Goal: Use online tool/utility: Utilize a website feature to perform a specific function

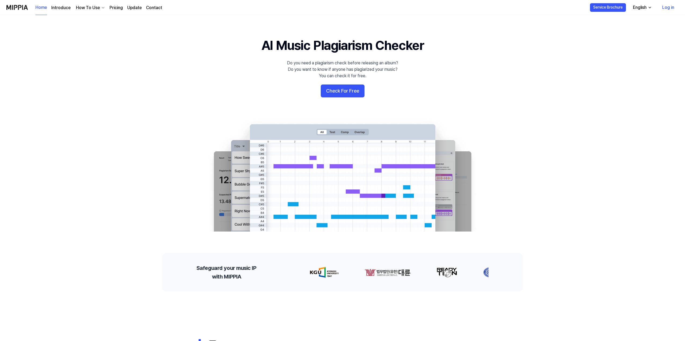
click at [645, 6] on div "English" at bounding box center [639, 7] width 16 height 6
click at [669, 5] on link "Log in" at bounding box center [668, 7] width 21 height 15
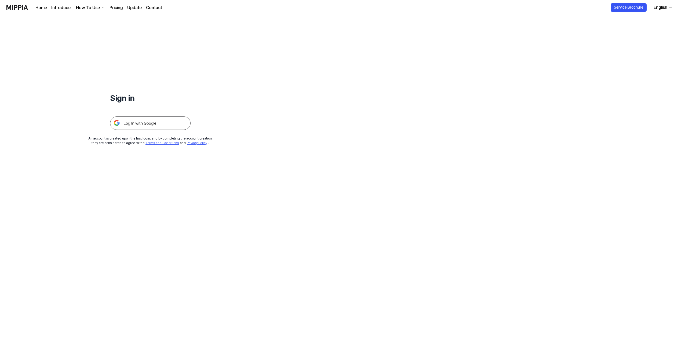
click at [150, 120] on img at bounding box center [150, 122] width 80 height 13
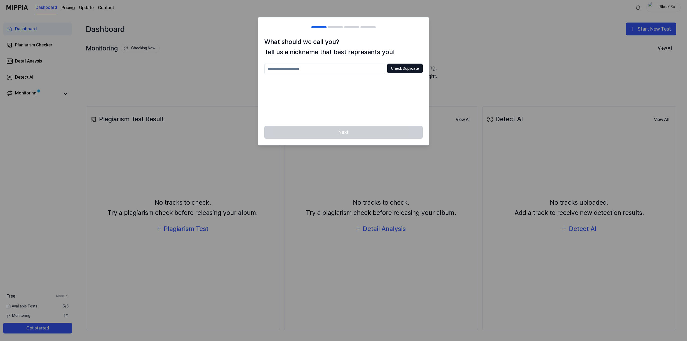
click at [340, 134] on div "Next" at bounding box center [343, 135] width 171 height 19
click at [478, 16] on div at bounding box center [343, 170] width 687 height 341
click at [478, 15] on div at bounding box center [343, 170] width 687 height 341
click at [476, 15] on div at bounding box center [343, 170] width 687 height 341
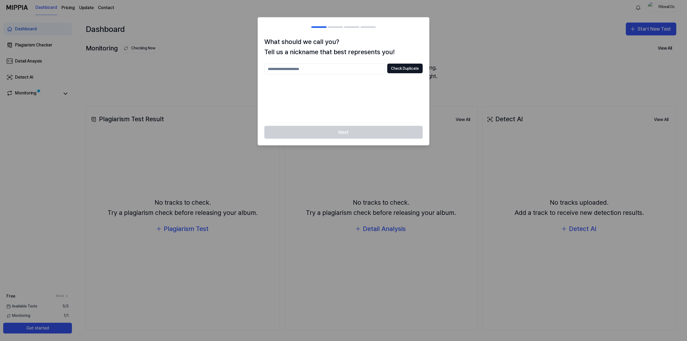
click at [476, 15] on div at bounding box center [343, 170] width 687 height 341
click at [339, 25] on h2 at bounding box center [343, 26] width 171 height 19
drag, startPoint x: 353, startPoint y: 27, endPoint x: 372, endPoint y: 27, distance: 19.1
click at [353, 27] on div at bounding box center [351, 27] width 15 height 2
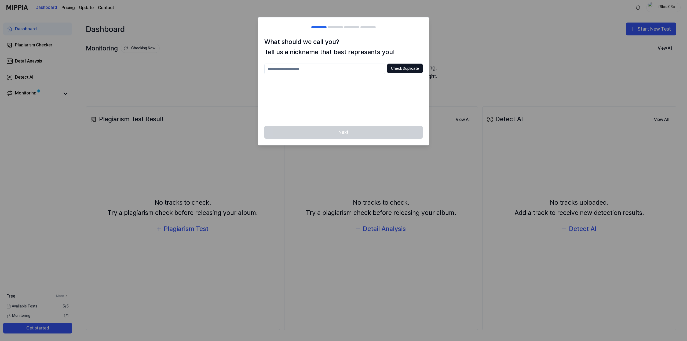
click at [330, 69] on input "text" at bounding box center [324, 69] width 121 height 11
type input "*********"
drag, startPoint x: 329, startPoint y: 99, endPoint x: 354, endPoint y: 93, distance: 26.0
click at [330, 98] on div "********* Check Duplicate" at bounding box center [343, 92] width 158 height 56
click at [412, 67] on button "Check Duplicate" at bounding box center [404, 69] width 35 height 10
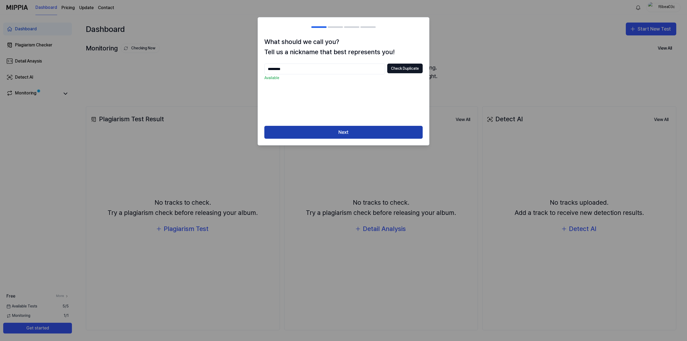
click at [342, 137] on button "Next" at bounding box center [343, 132] width 158 height 13
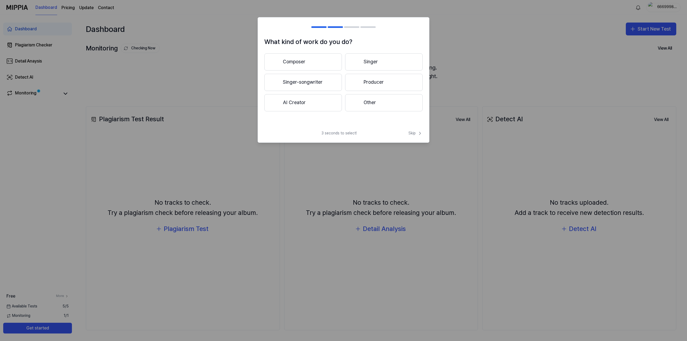
click at [415, 128] on div "What kind of work do you do? Composer Singer Singer-songwriter Producer AI Crea…" at bounding box center [344, 80] width 172 height 126
click at [415, 132] on span "Skip" at bounding box center [415, 133] width 14 height 5
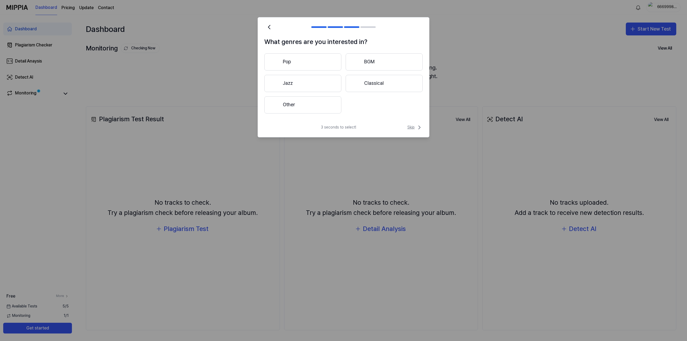
click at [413, 126] on span "Skip" at bounding box center [414, 127] width 15 height 6
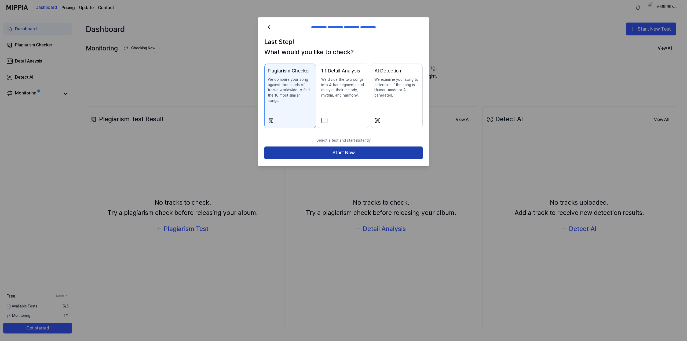
click at [385, 146] on button "Start Now" at bounding box center [343, 152] width 158 height 13
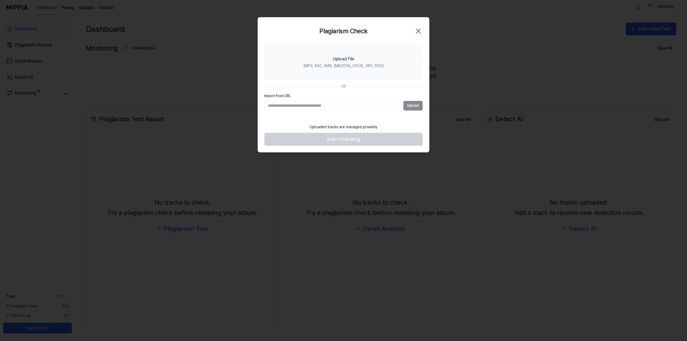
click at [356, 102] on input "Import from URL" at bounding box center [332, 106] width 137 height 10
click at [417, 30] on icon "button" at bounding box center [418, 31] width 4 height 4
